Goal: Use online tool/utility: Utilize a website feature to perform a specific function

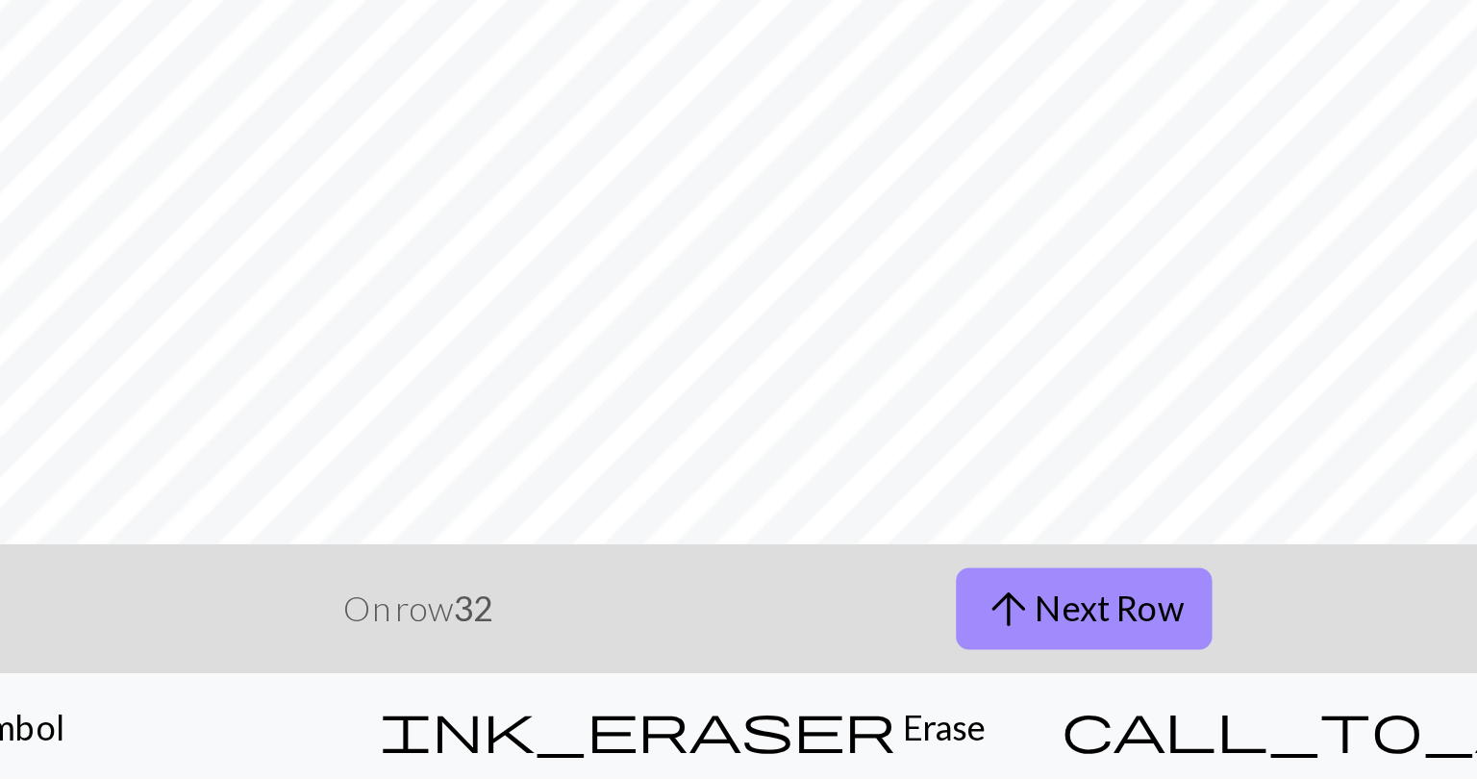
scroll to position [135, 0]
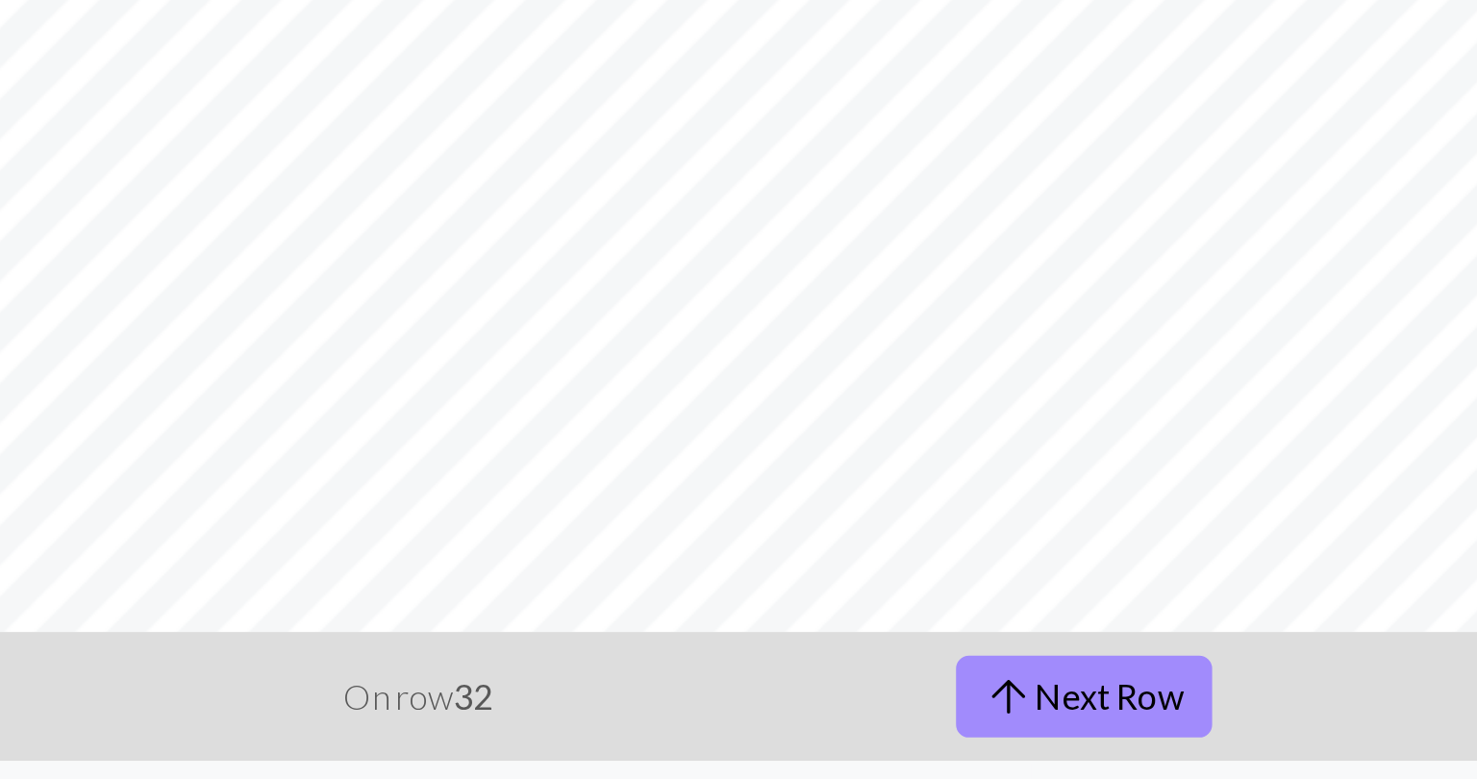
click at [766, 701] on p "On row 32" at bounding box center [757, 701] width 66 height 23
drag, startPoint x: 1093, startPoint y: 734, endPoint x: 1229, endPoint y: 754, distance: 137.1
click at [1229, 754] on div "highlight_alt Select Select palette Colour Colour Symbol ink_eraser Erase Erase…" at bounding box center [738, 755] width 1477 height 48
drag, startPoint x: 1168, startPoint y: 734, endPoint x: 1229, endPoint y: 728, distance: 60.8
click at [1229, 728] on div "< > add Add a colour arrow_downward Previous Row On row 32 arrow_upward Next Ro…" at bounding box center [738, 726] width 1477 height 106
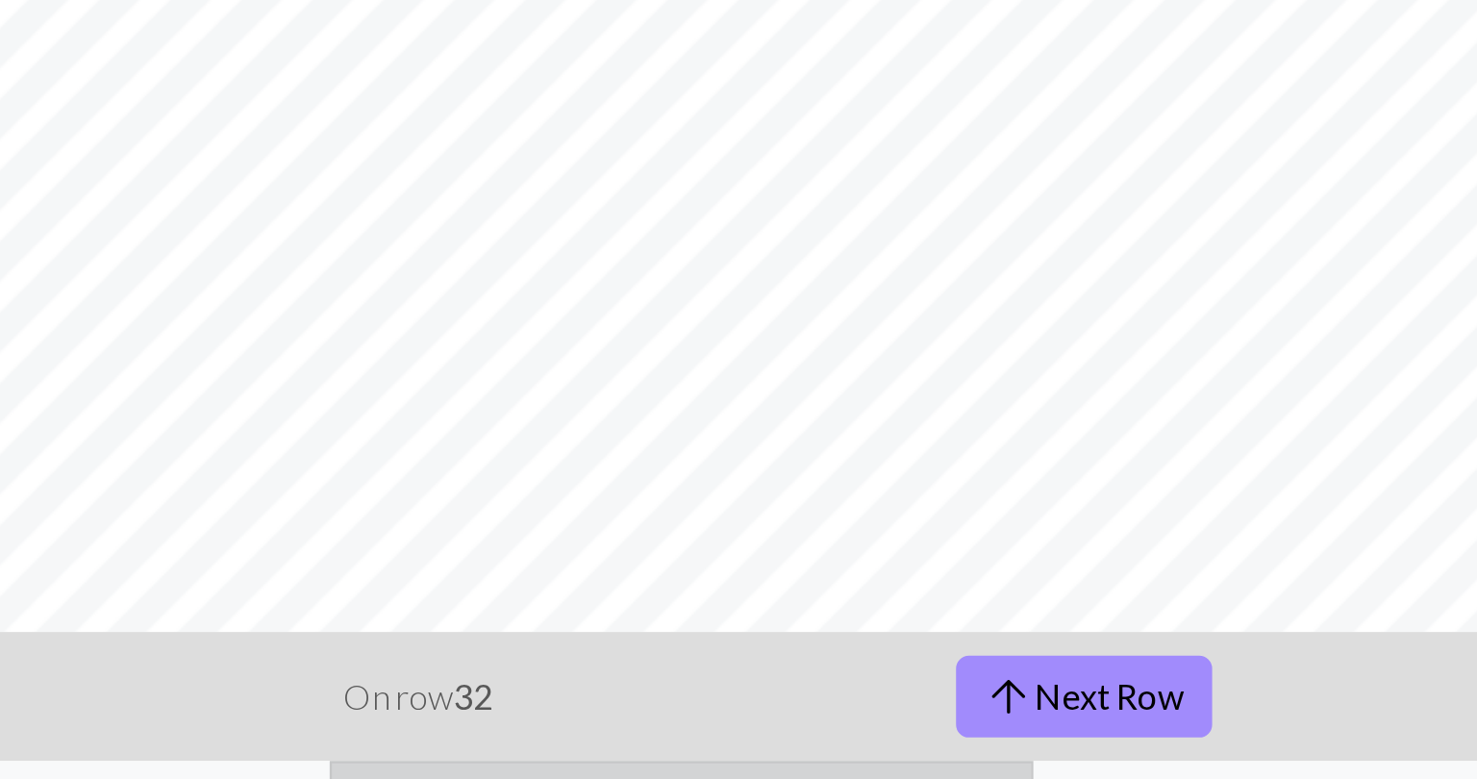
drag, startPoint x: 751, startPoint y: 734, endPoint x: 1040, endPoint y: 734, distance: 289.4
click at [1040, 734] on div "highlight_alt Select Select palette Colour Colour Symbol ink_eraser Erase Erase…" at bounding box center [738, 755] width 1477 height 48
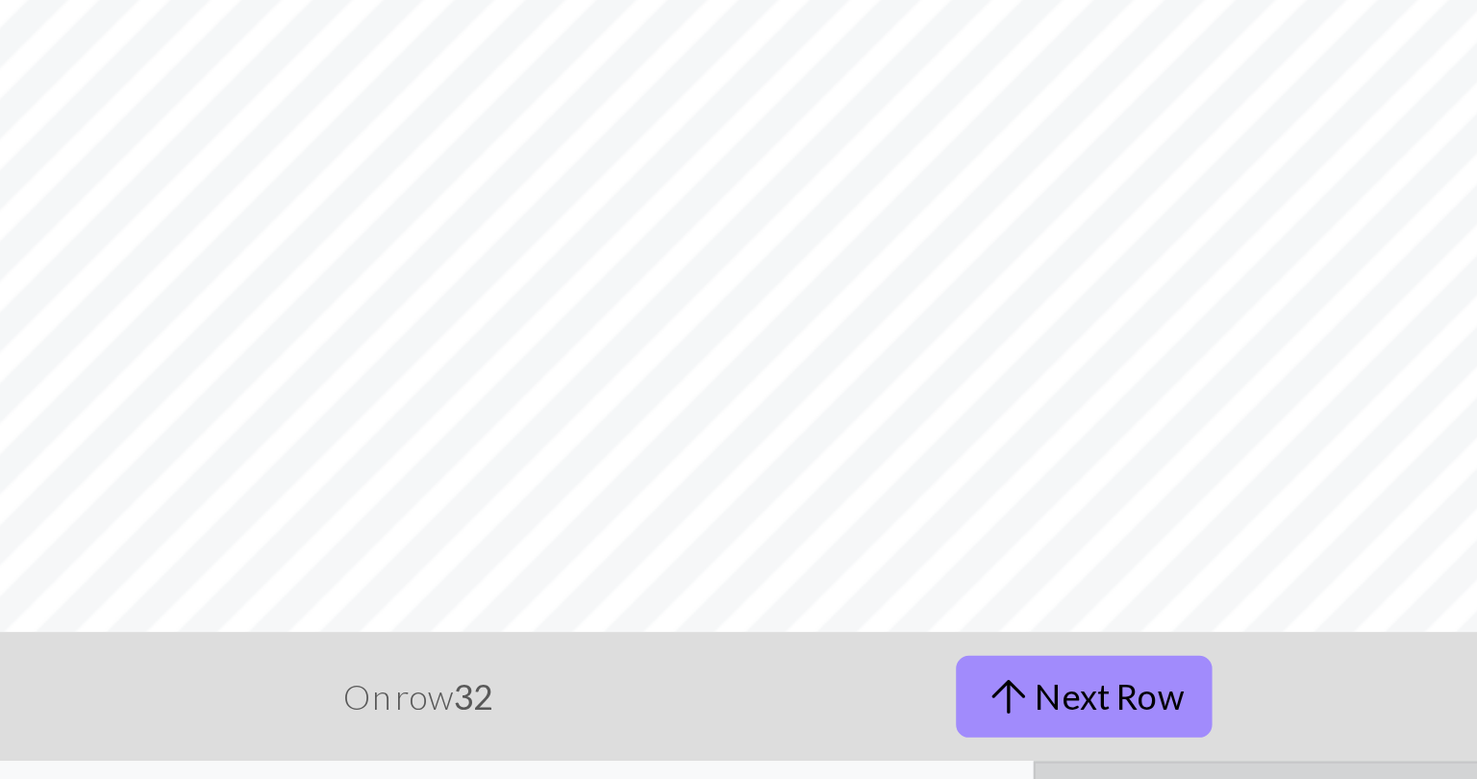
drag, startPoint x: 921, startPoint y: 733, endPoint x: 1195, endPoint y: 746, distance: 274.3
click at [1195, 746] on div "highlight_alt Select Select palette Colour Colour Symbol ink_eraser Erase Erase…" at bounding box center [738, 755] width 1477 height 48
click at [1137, 734] on button "call_to_action Knitting mode Knitting mode" at bounding box center [1254, 755] width 445 height 48
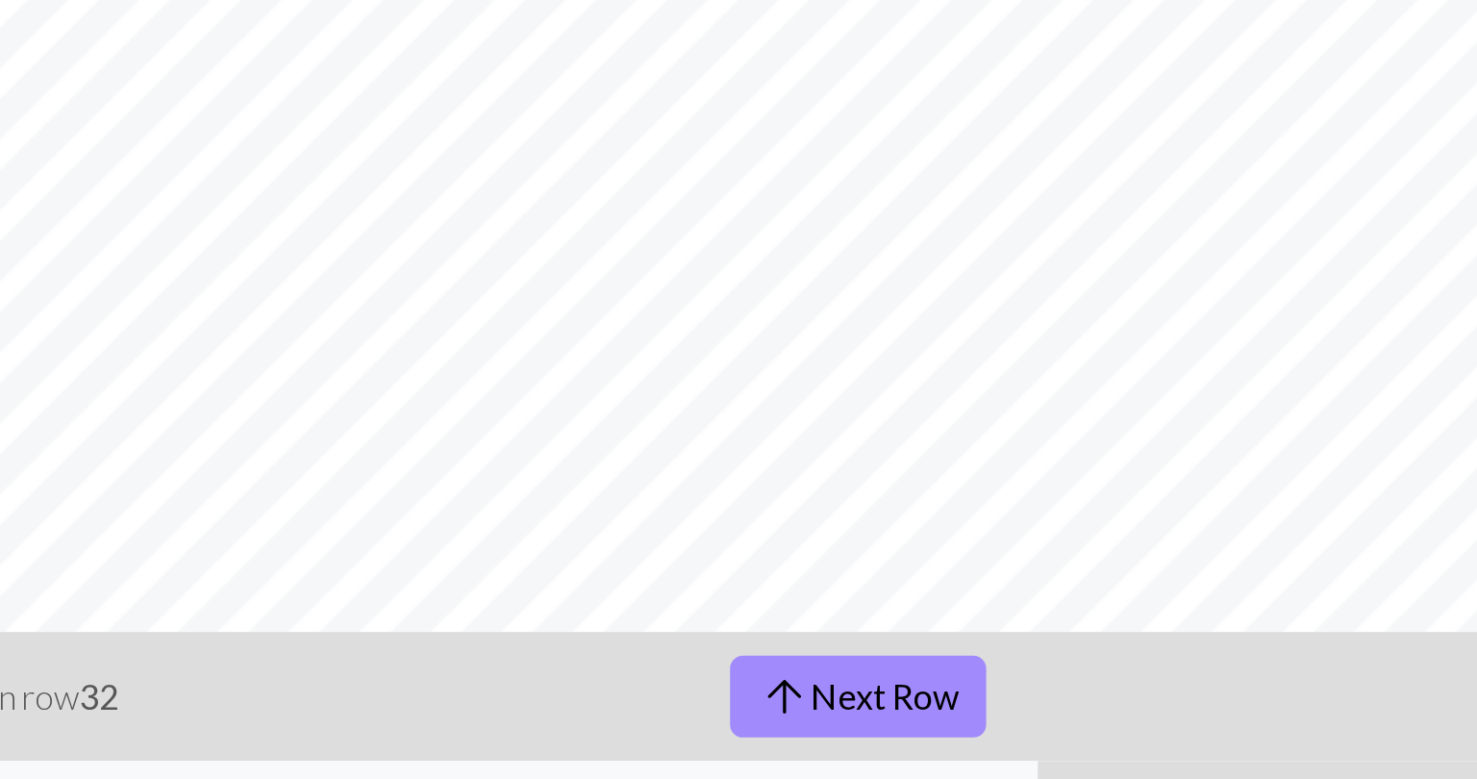
click at [1149, 733] on button "call_to_action Knitting mode Knitting mode" at bounding box center [1254, 755] width 443 height 48
click at [1181, 734] on button "call_to_action Knitting mode Knitting mode" at bounding box center [1254, 755] width 443 height 48
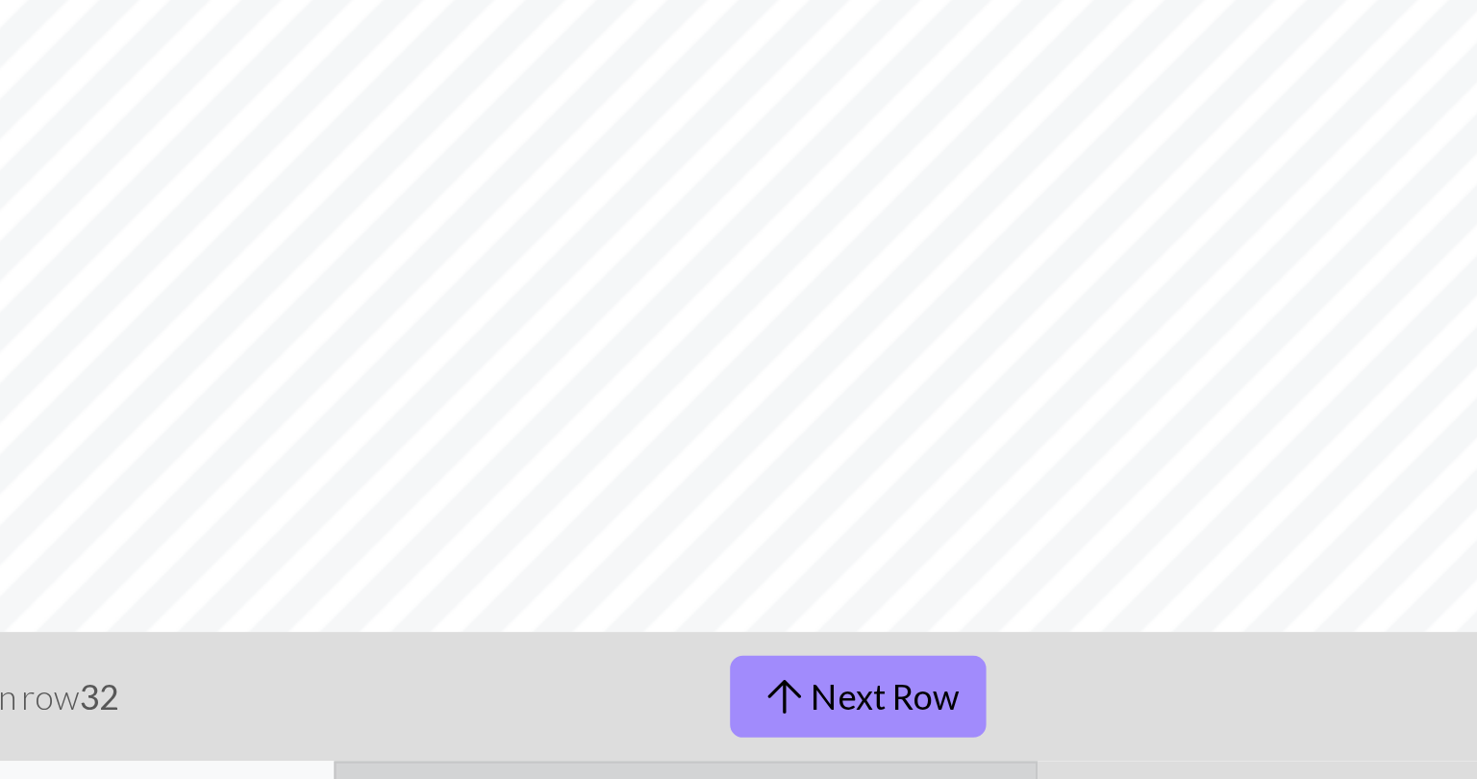
click at [1033, 734] on button "ink_eraser Erase Erase" at bounding box center [876, 755] width 314 height 48
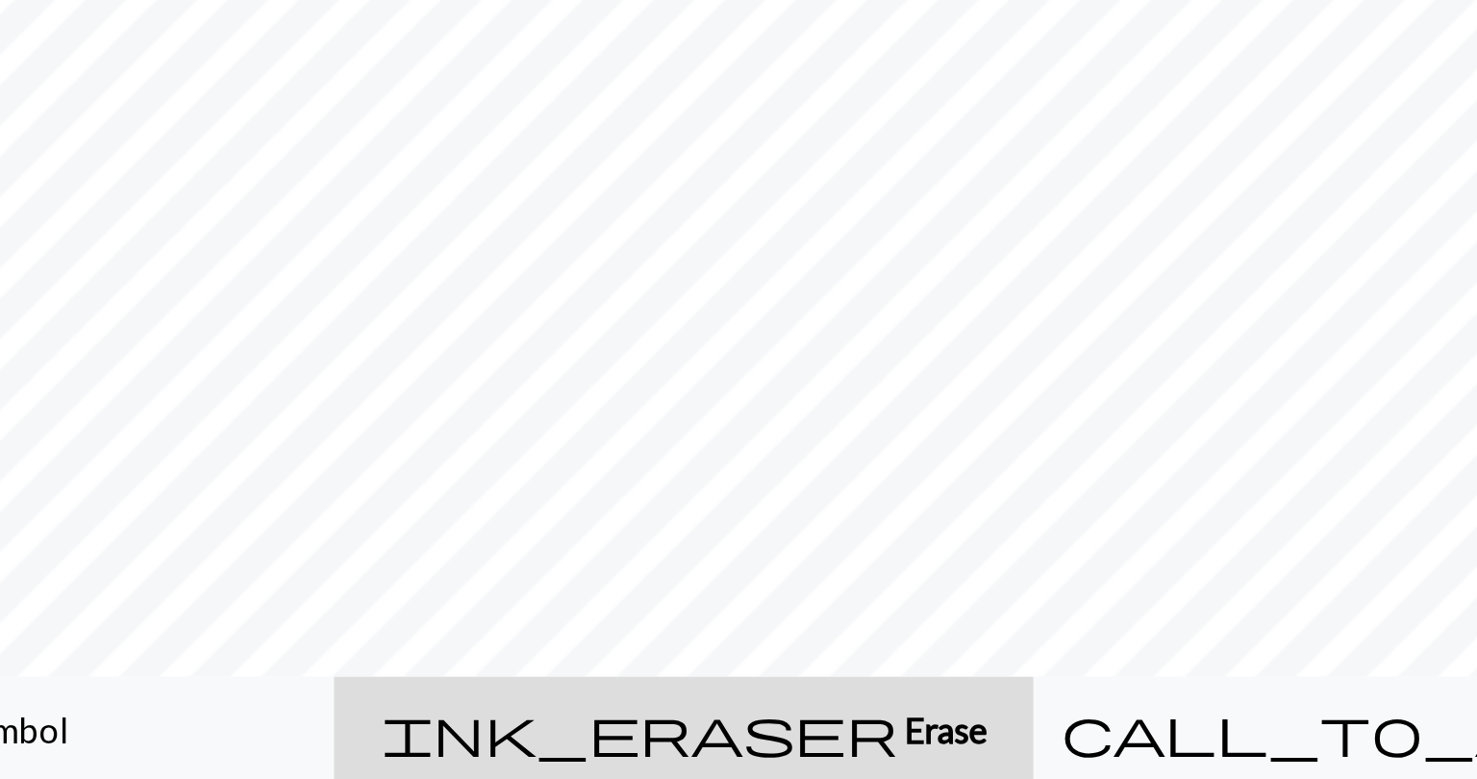
scroll to position [0, 0]
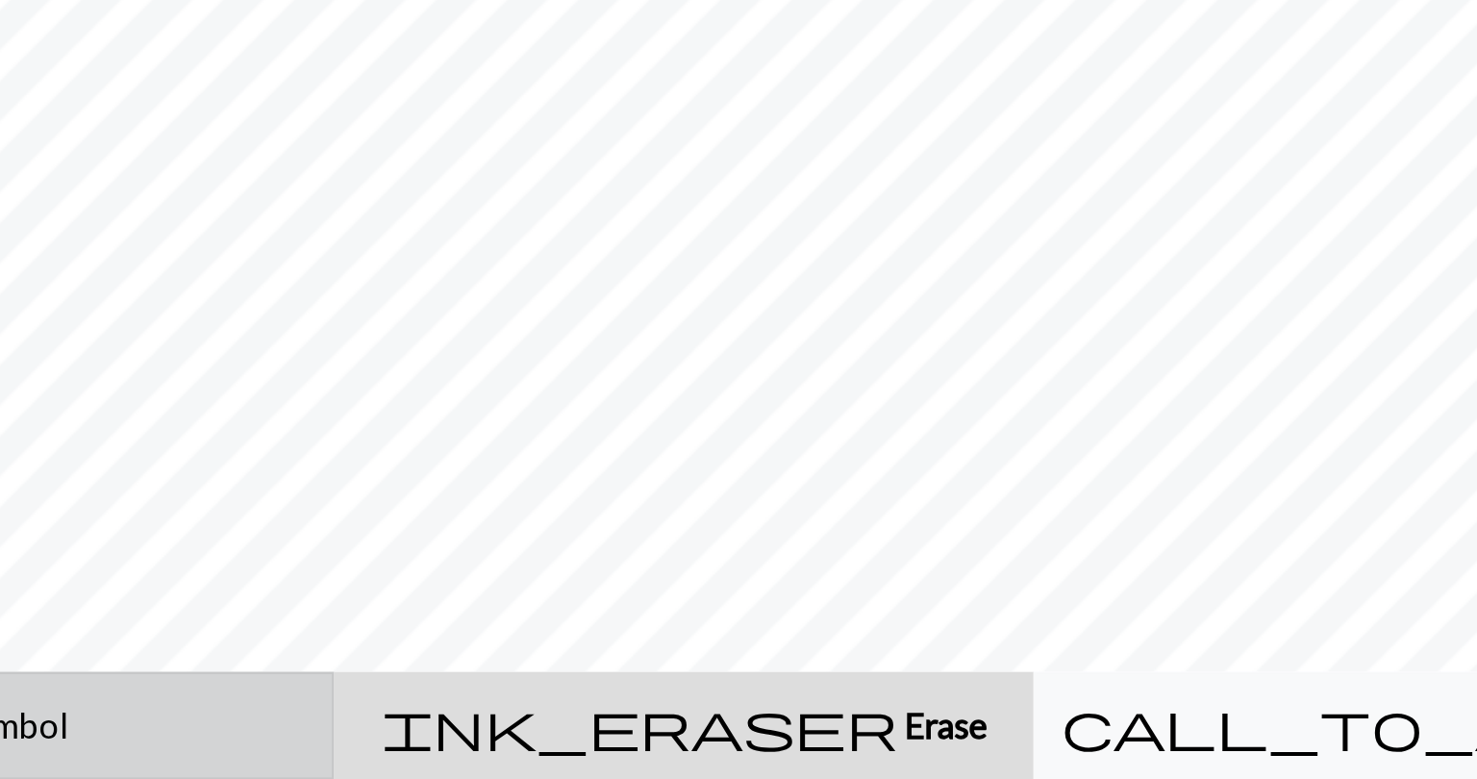
click at [546, 753] on div "x" at bounding box center [535, 755] width 21 height 23
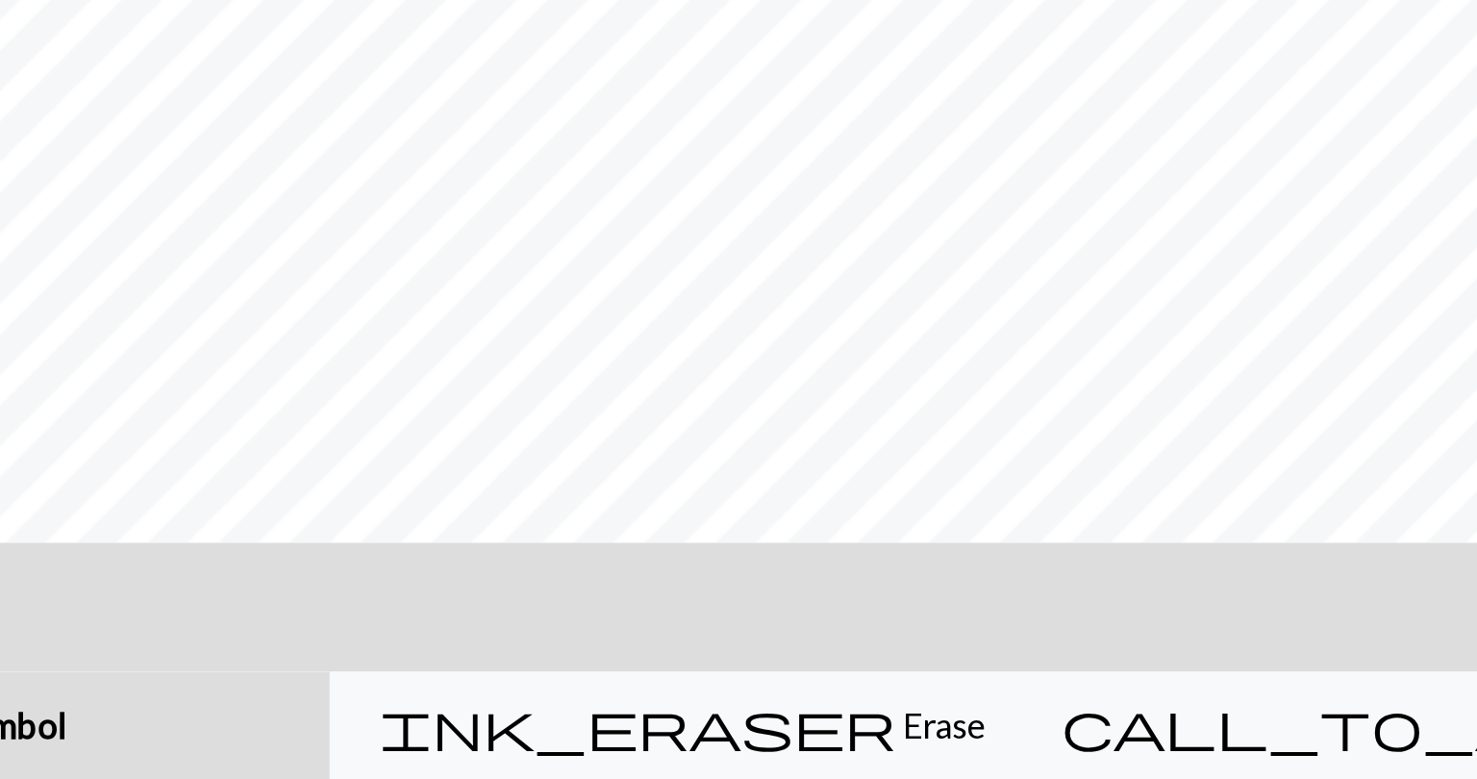
click at [547, 753] on div "button" at bounding box center [535, 754] width 23 height 23
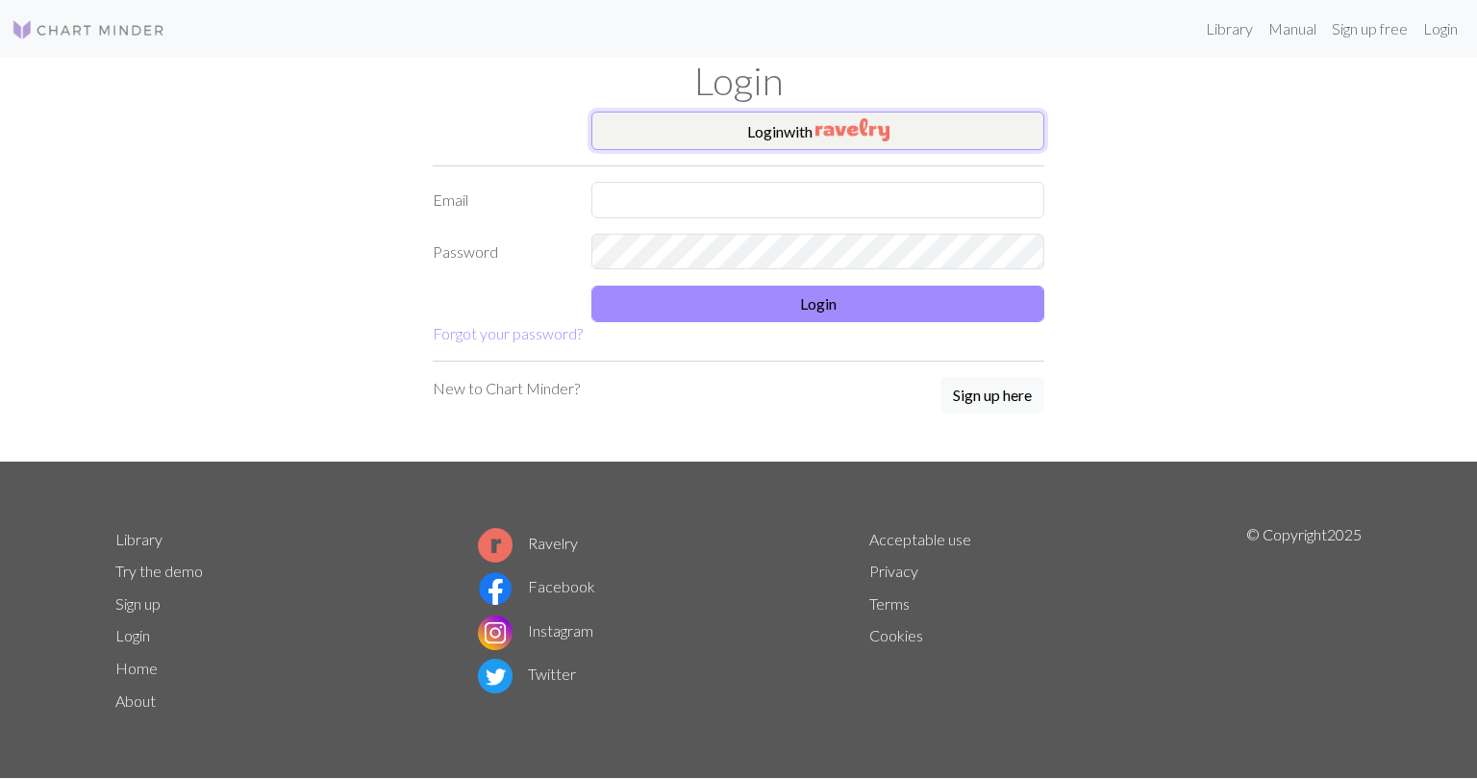
click at [723, 124] on button "Login with" at bounding box center [817, 131] width 453 height 38
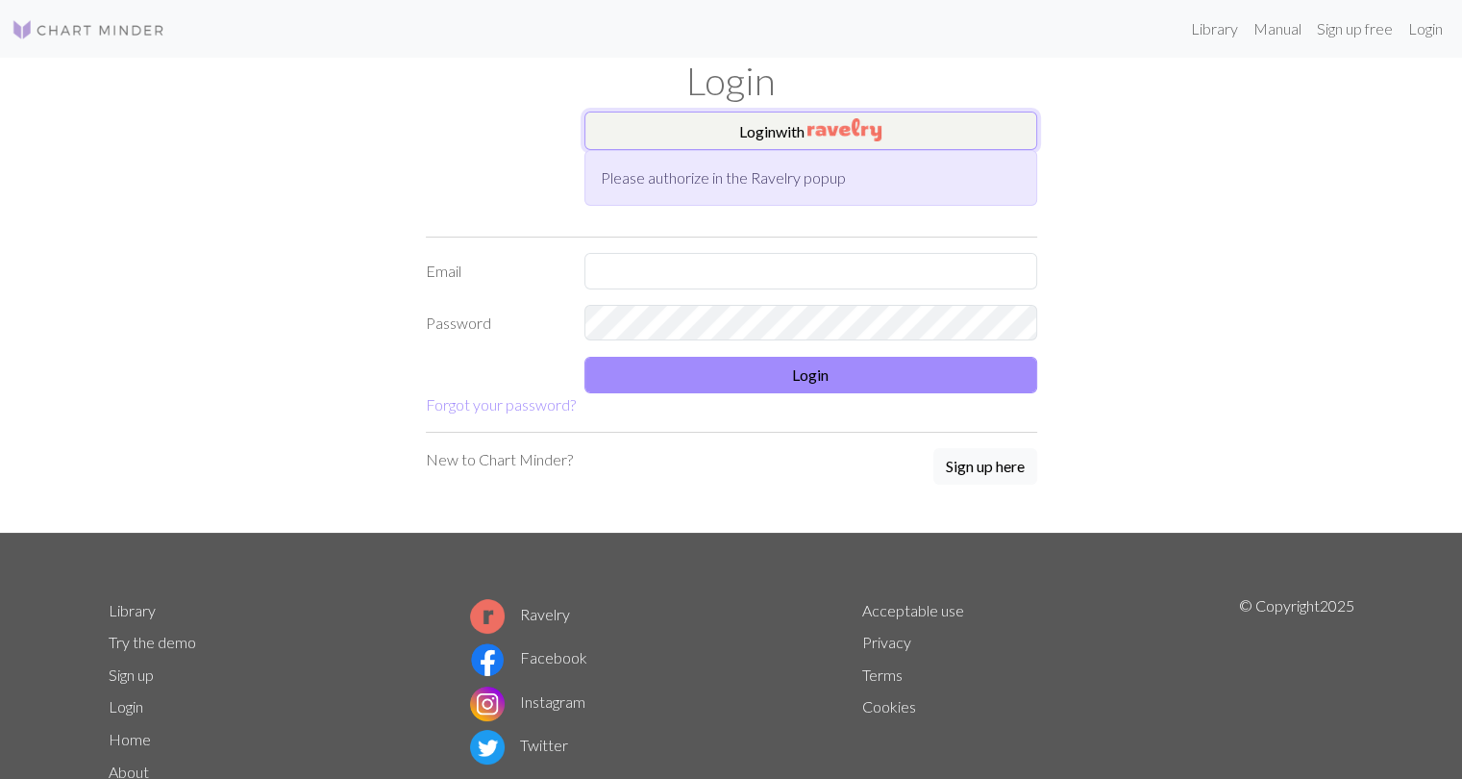
click at [808, 136] on button "Login with" at bounding box center [811, 131] width 453 height 38
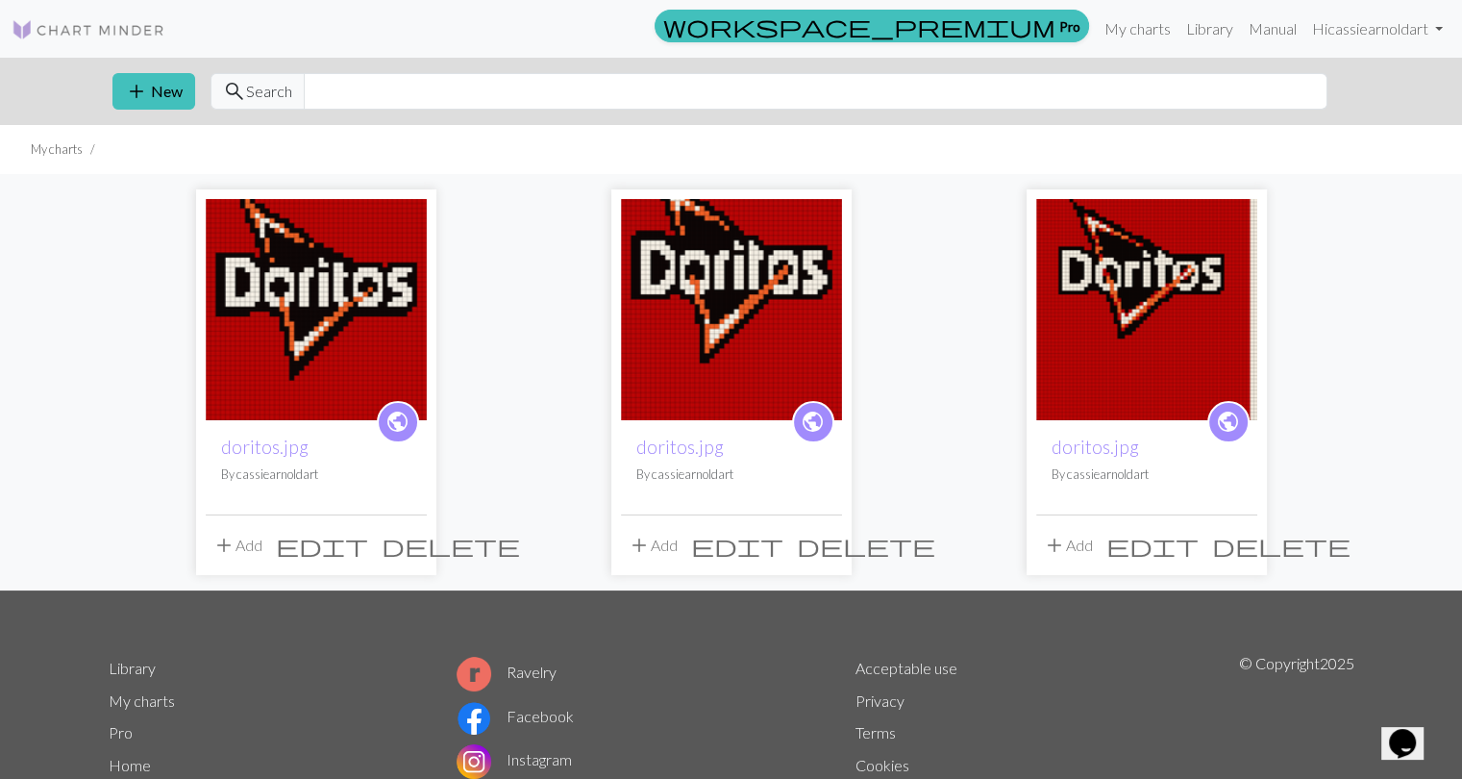
click at [303, 349] on img at bounding box center [316, 309] width 221 height 221
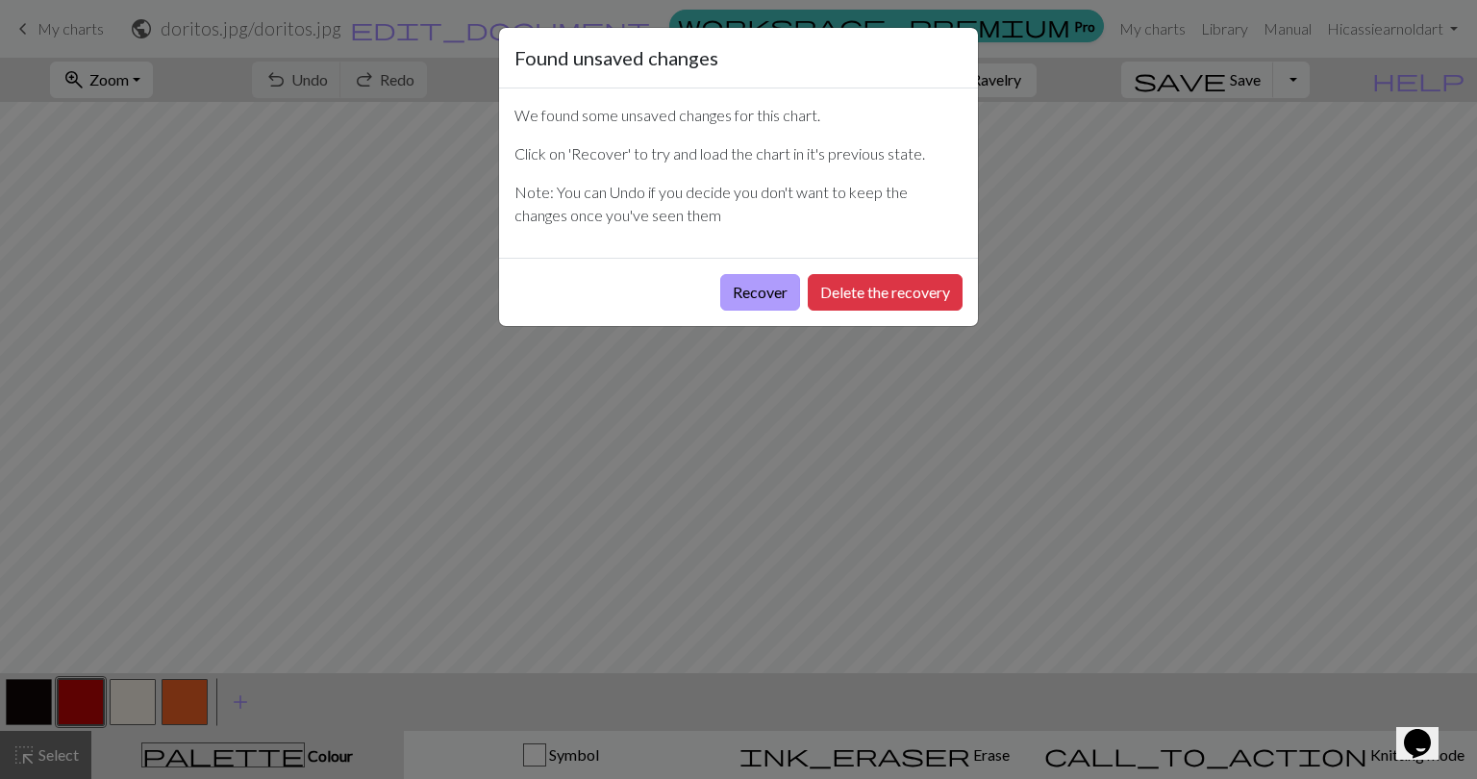
click at [758, 298] on button "Recover" at bounding box center [760, 292] width 80 height 37
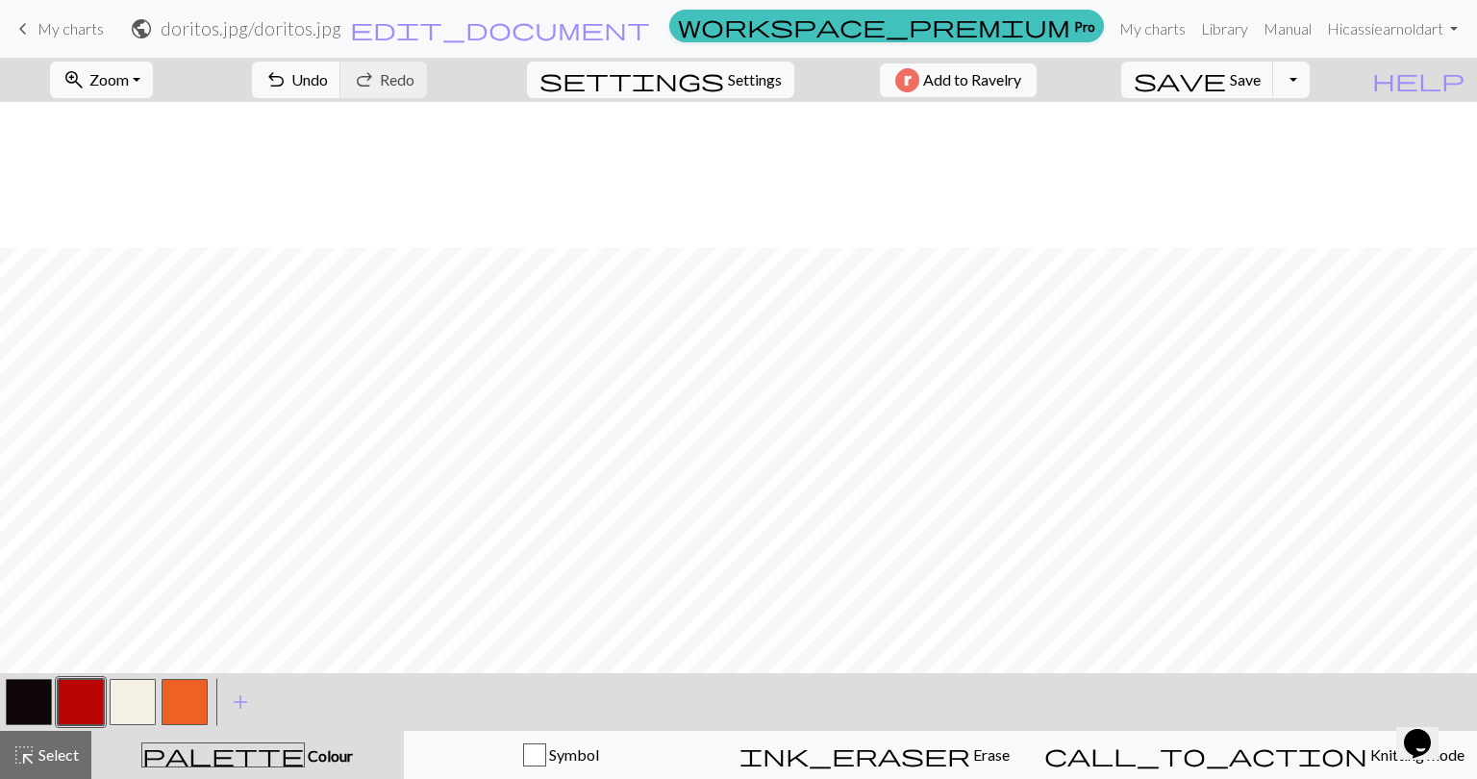
scroll to position [433, 0]
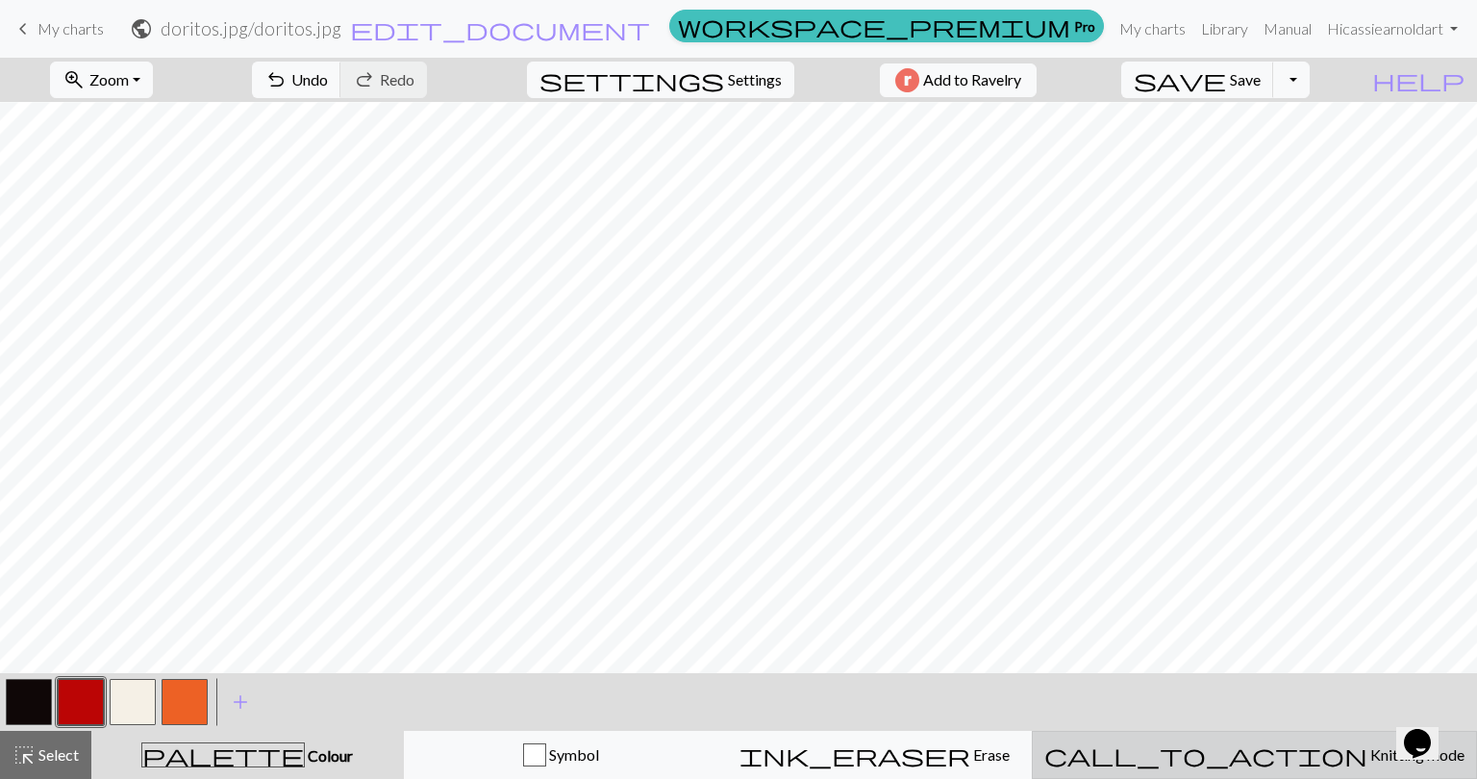
click at [1367, 754] on span "Knitting mode" at bounding box center [1415, 754] width 97 height 18
